Goal: Task Accomplishment & Management: Manage account settings

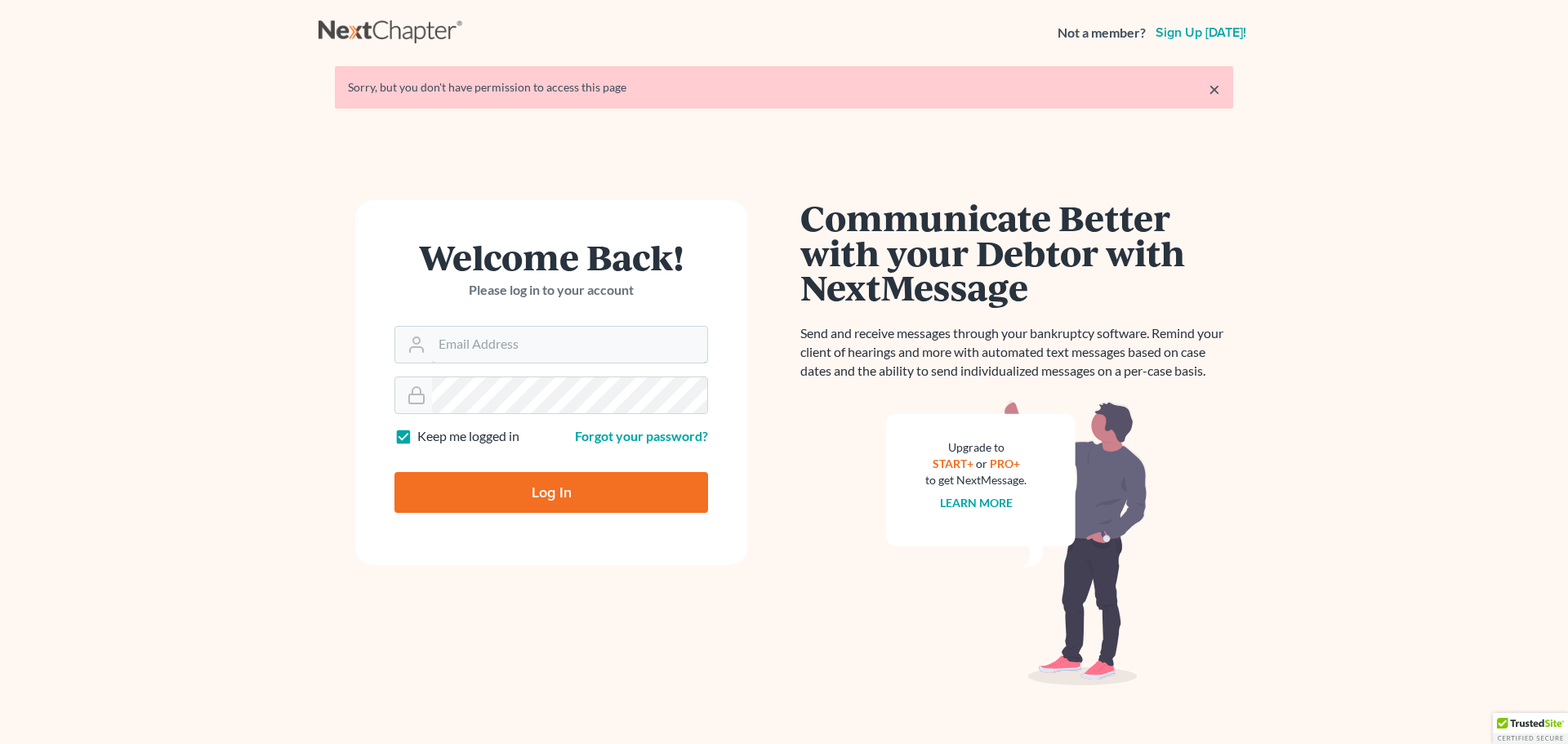
type input "lsekanic@cozmyklaw.com"
click at [633, 493] on input "Log In" at bounding box center [551, 492] width 313 height 41
type input "Thinking..."
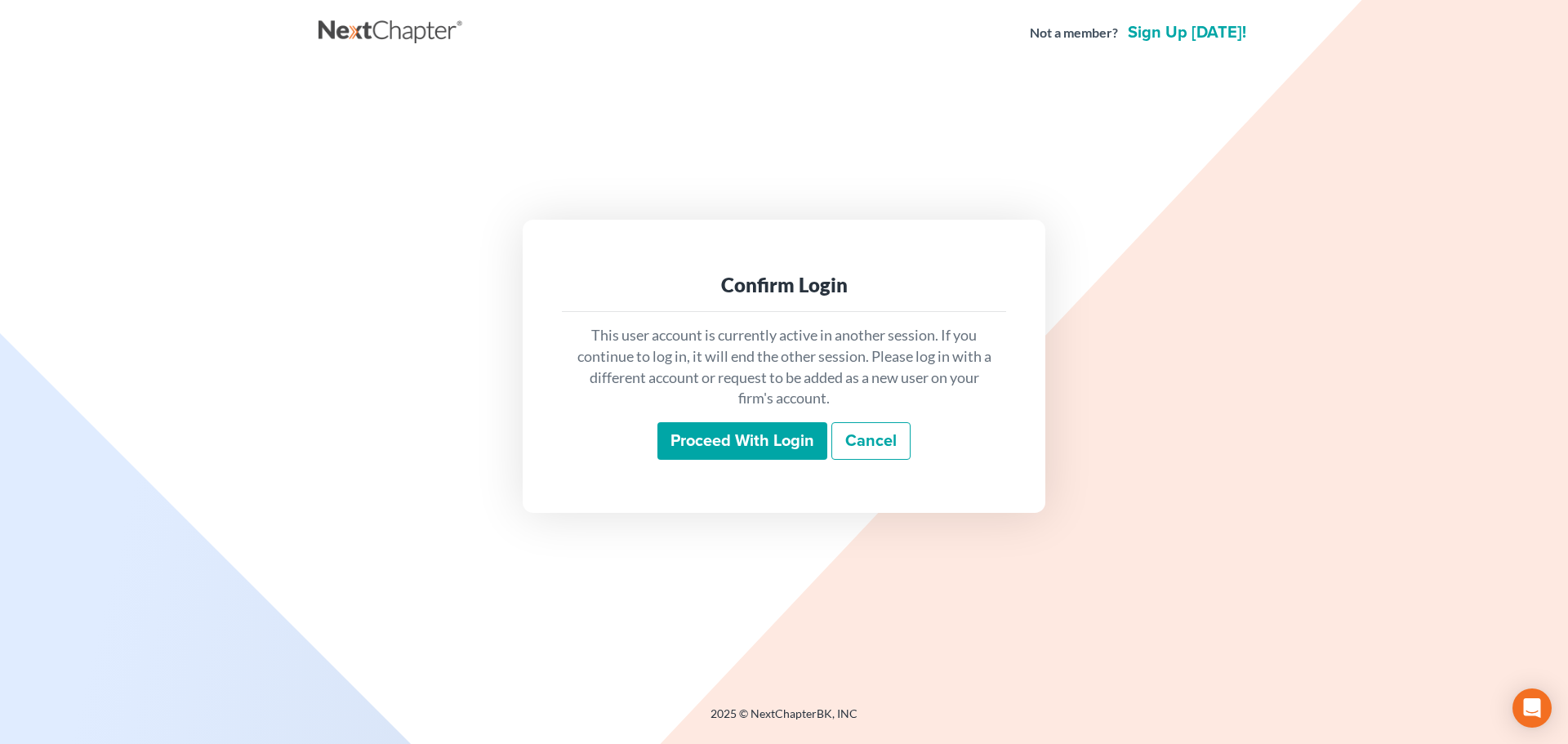
click at [718, 443] on input "Proceed with login" at bounding box center [743, 440] width 170 height 37
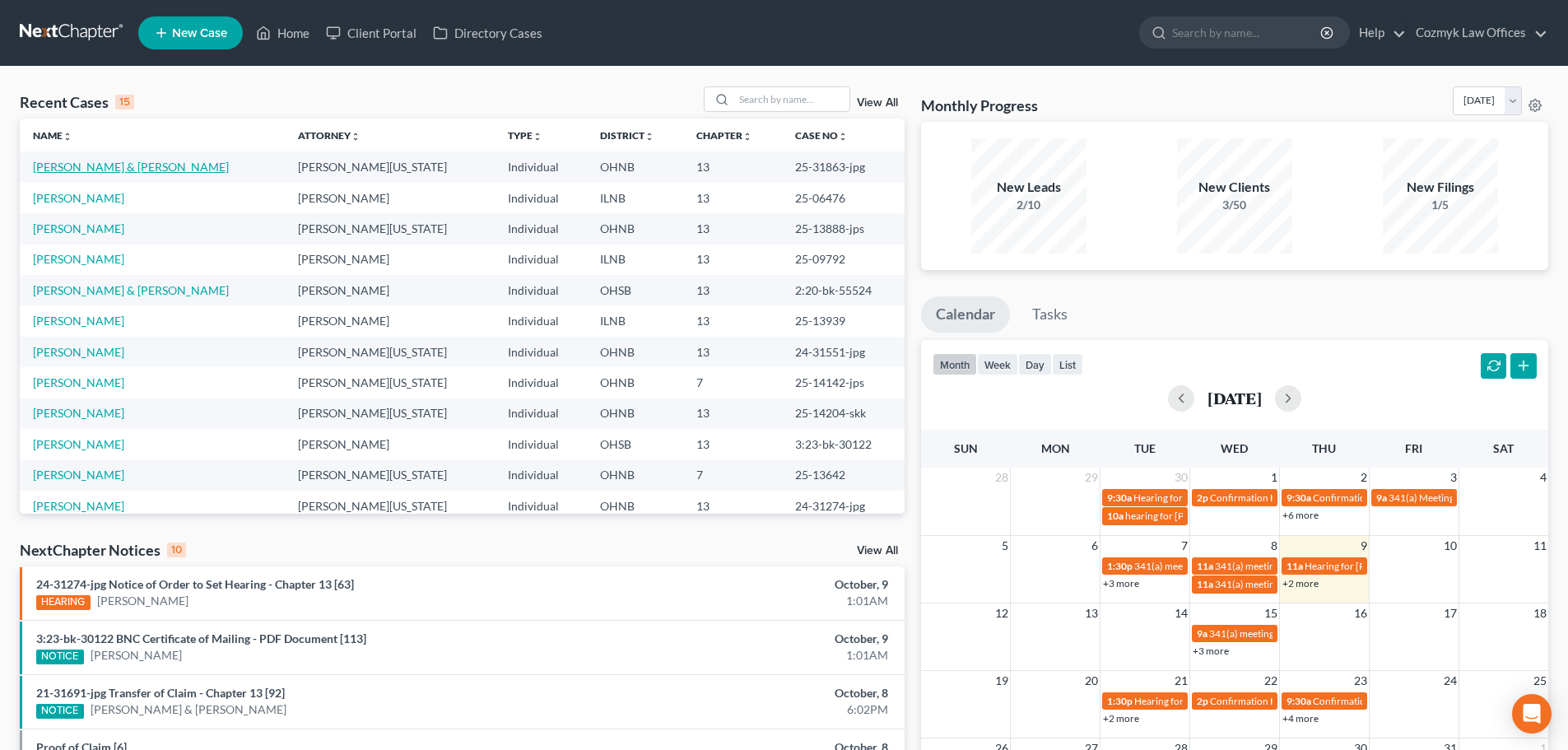
click at [140, 167] on link "Malone, Travis & Hannah" at bounding box center [130, 167] width 196 height 14
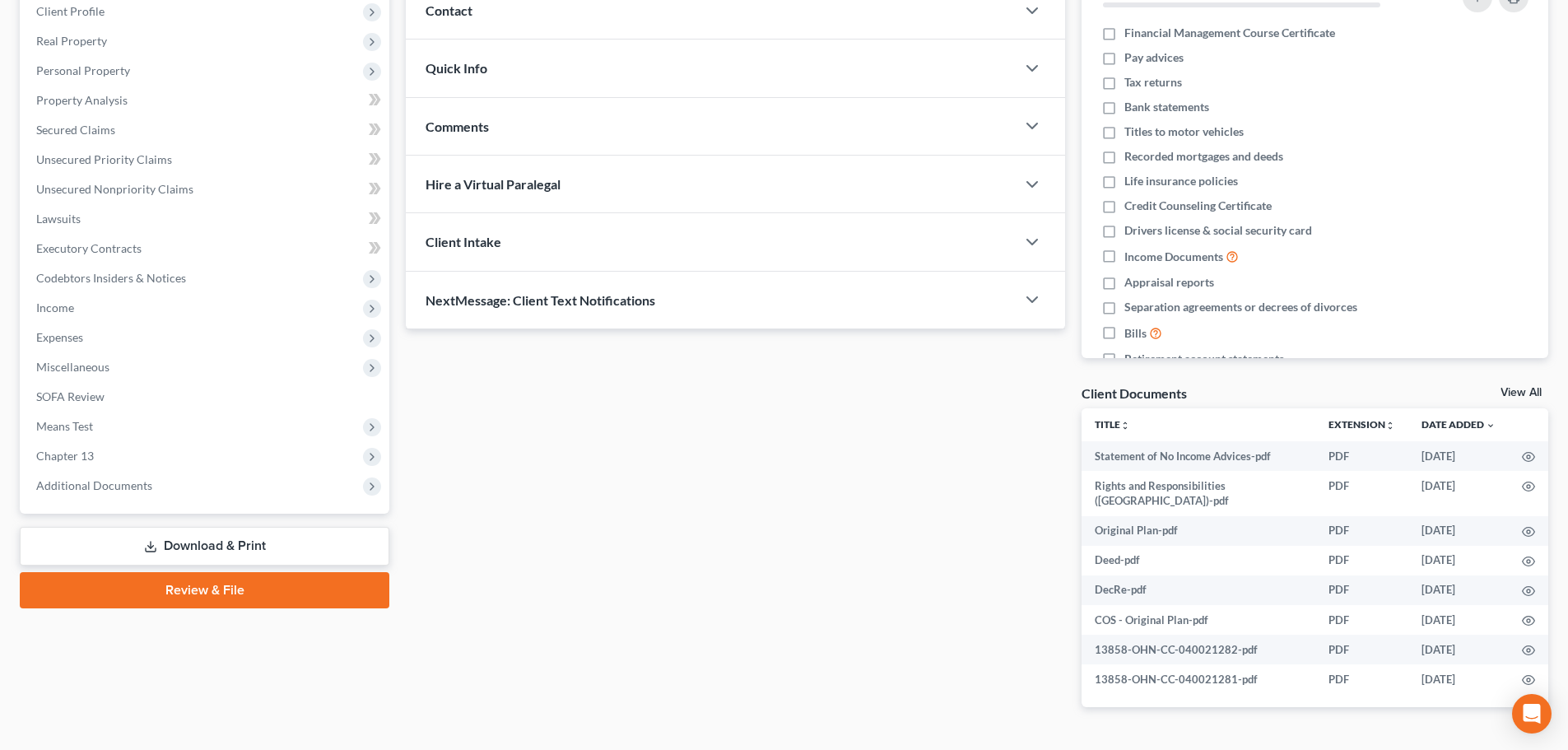
scroll to position [265, 0]
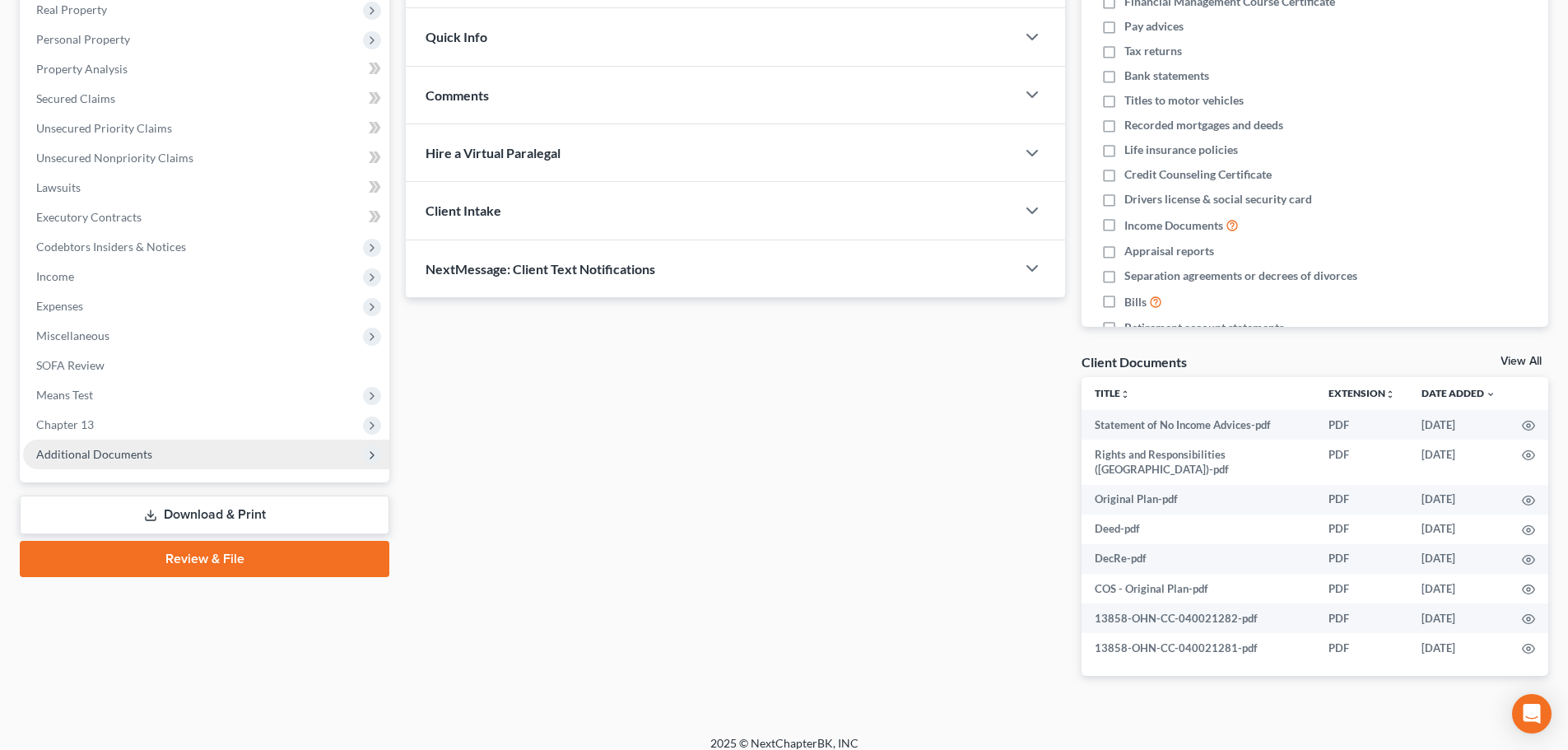
click at [119, 441] on span "Additional Documents" at bounding box center [206, 454] width 366 height 30
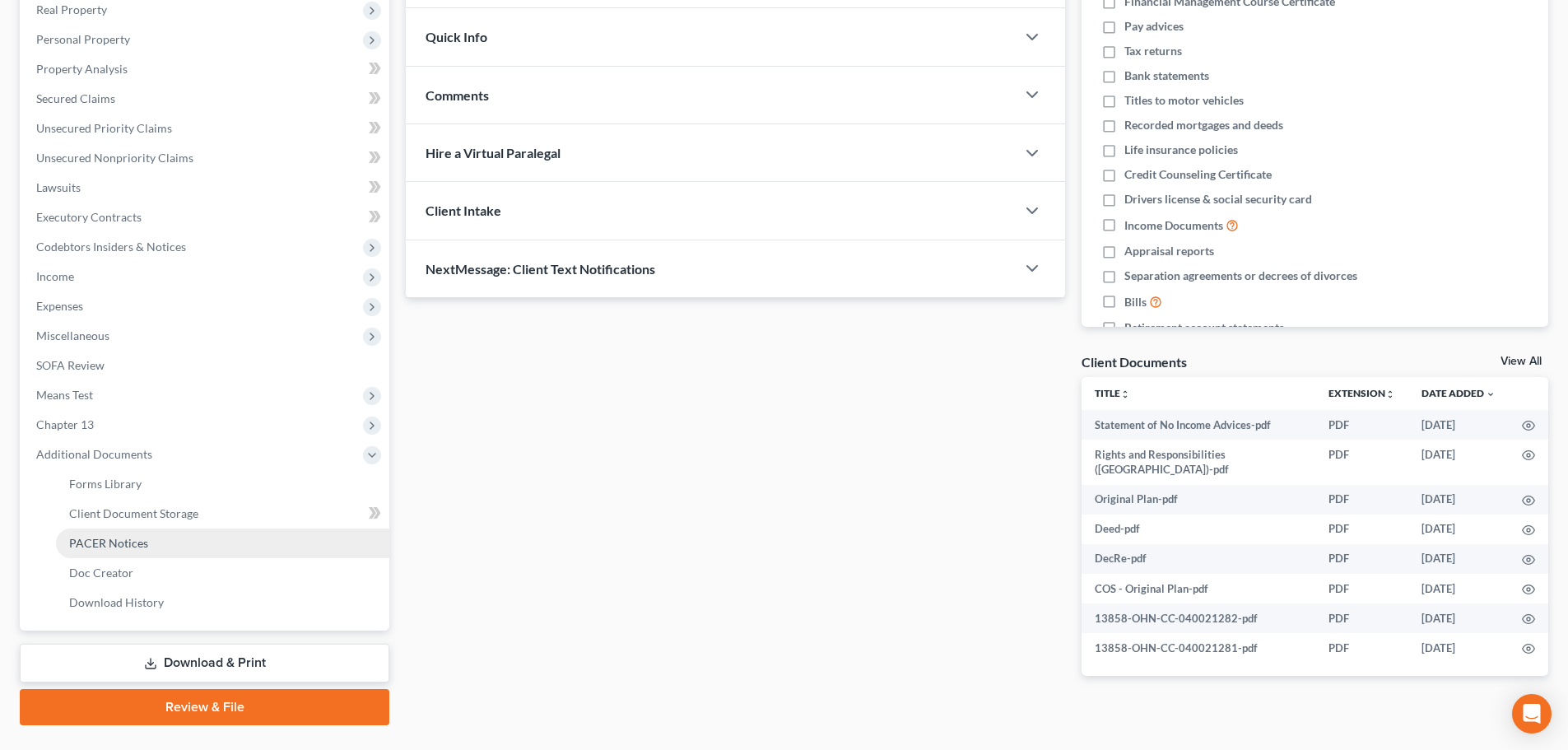
click at [133, 537] on span "PACER Notices" at bounding box center [109, 542] width 79 height 14
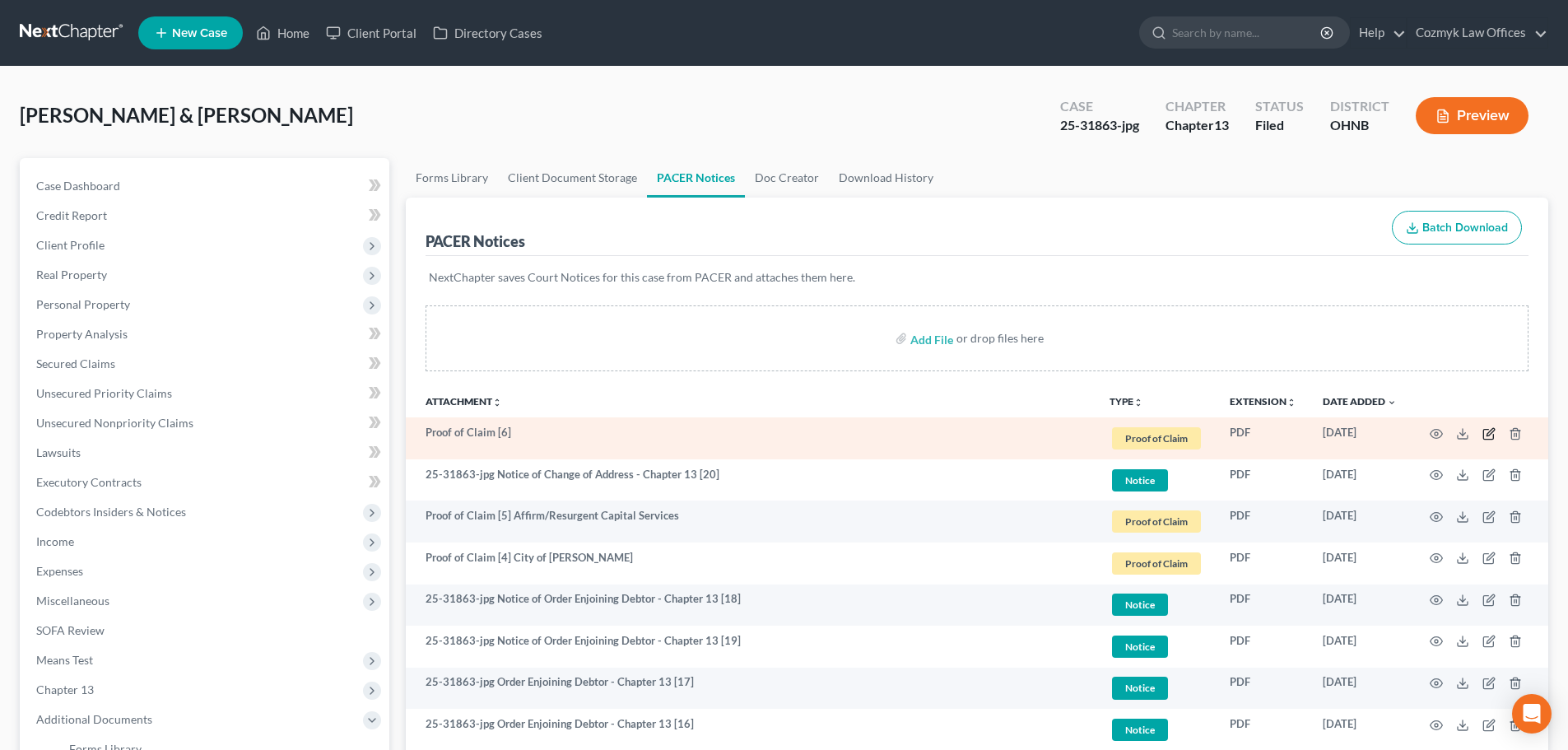
click at [1492, 429] on icon "button" at bounding box center [1490, 432] width 7 height 7
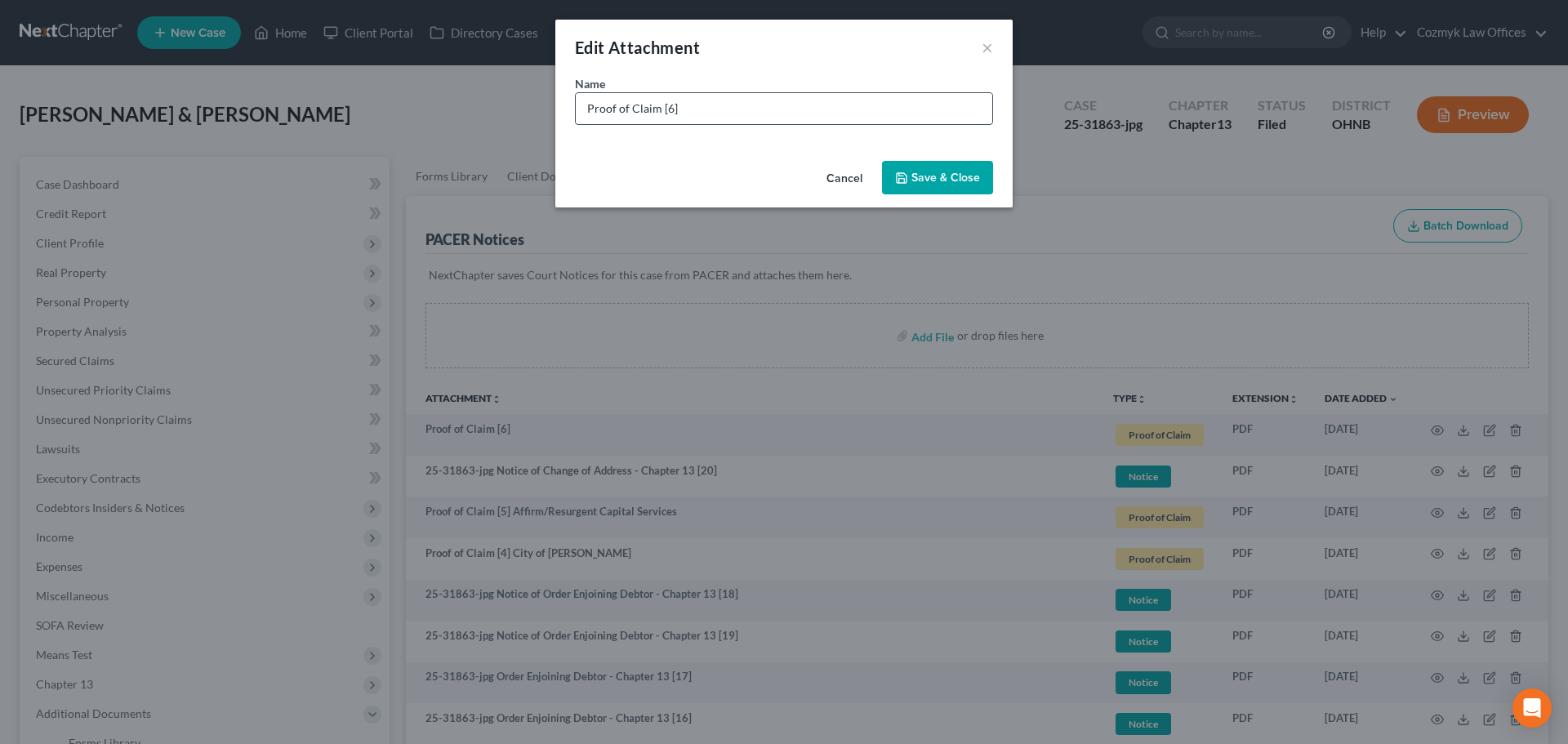
click at [722, 100] on input "Proof of Claim [6]" at bounding box center [784, 108] width 416 height 31
type input "Proof of Claim [6] Jefferson Capital Systems"
click at [955, 174] on span "Save & Close" at bounding box center [946, 177] width 69 height 14
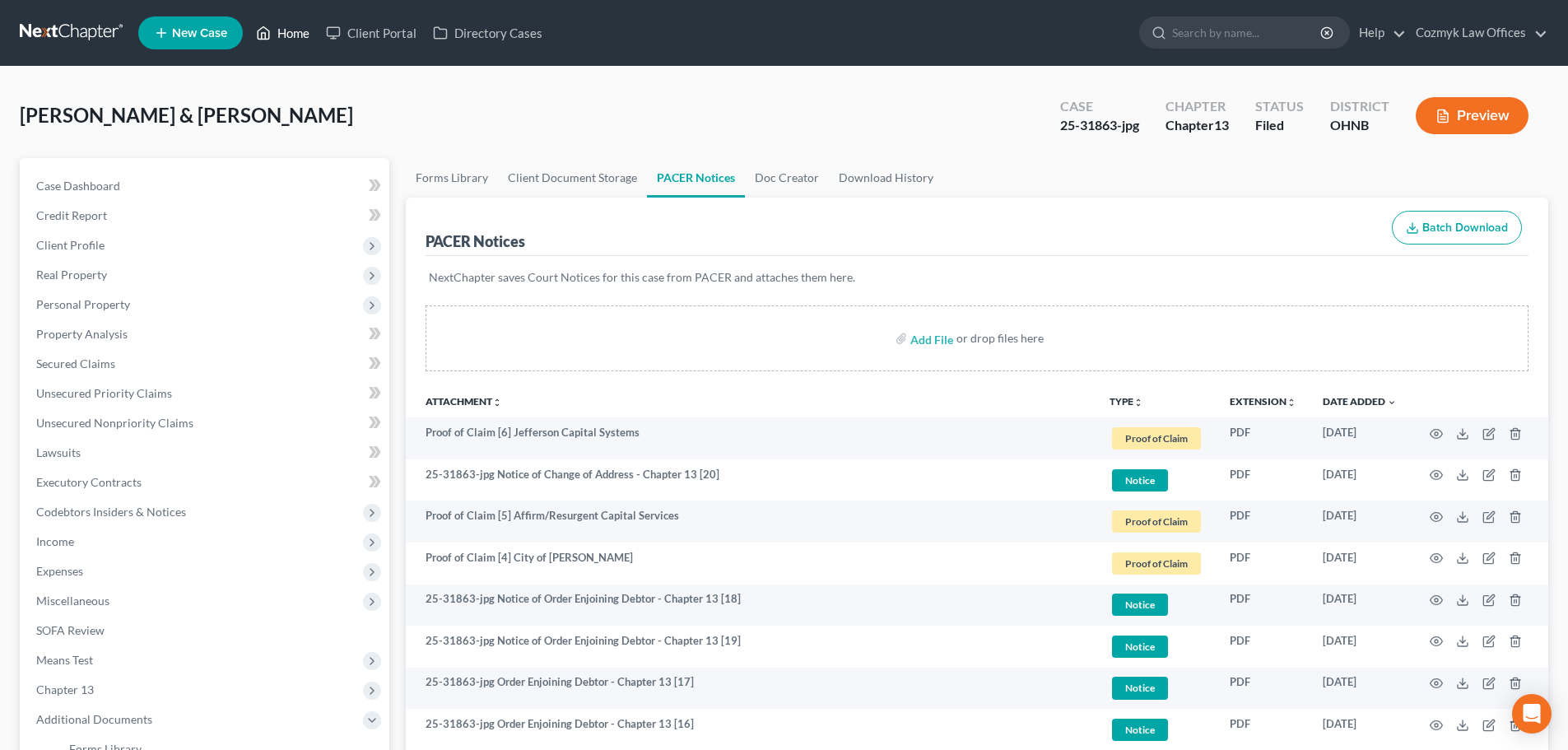
click at [288, 37] on link "Home" at bounding box center [283, 33] width 70 height 30
